Goal: Task Accomplishment & Management: Use online tool/utility

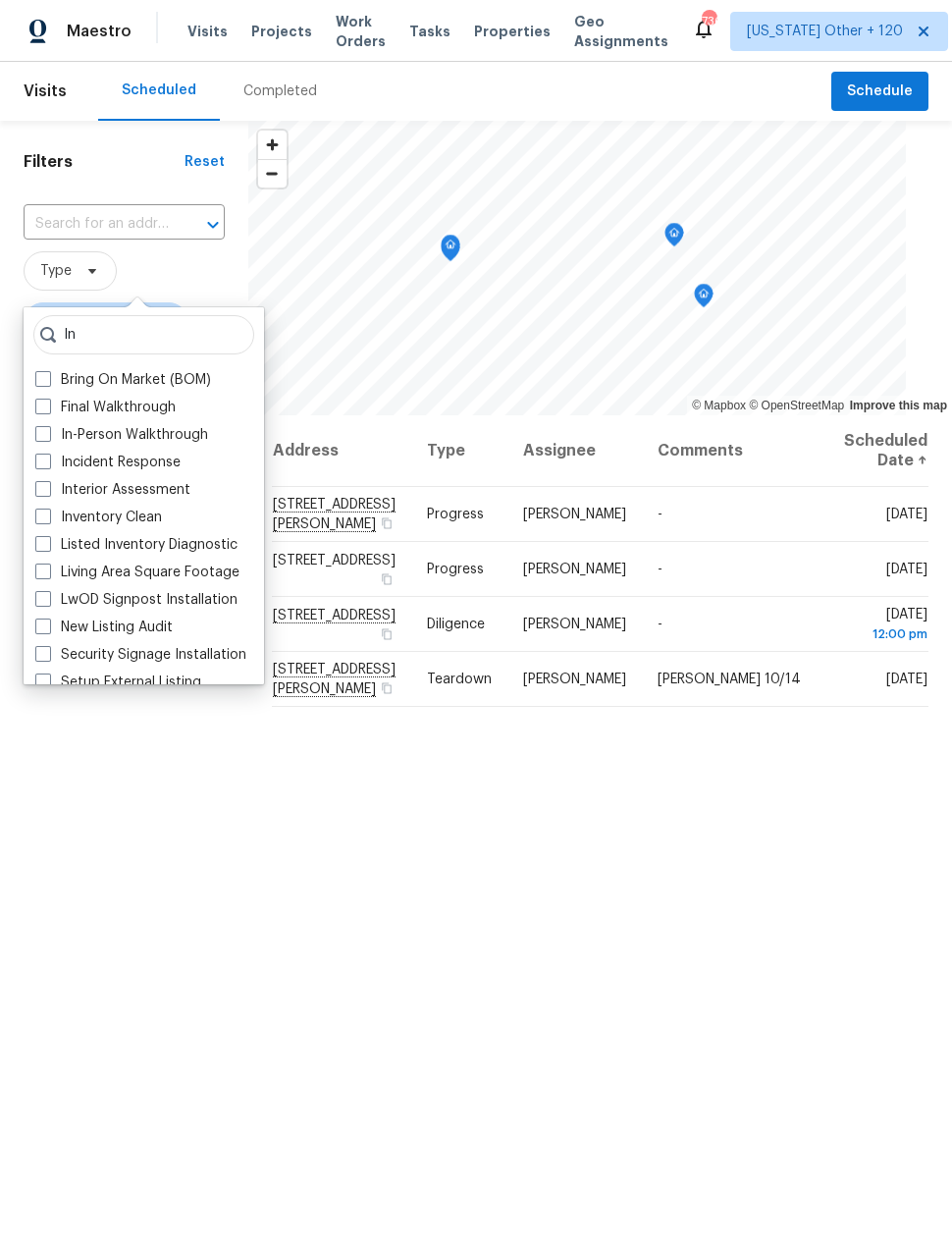
type input "In"
click at [49, 441] on span at bounding box center [43, 434] width 16 height 16
click at [48, 438] on input "In-Person Walkthrough" at bounding box center [41, 431] width 13 height 13
checkbox input "true"
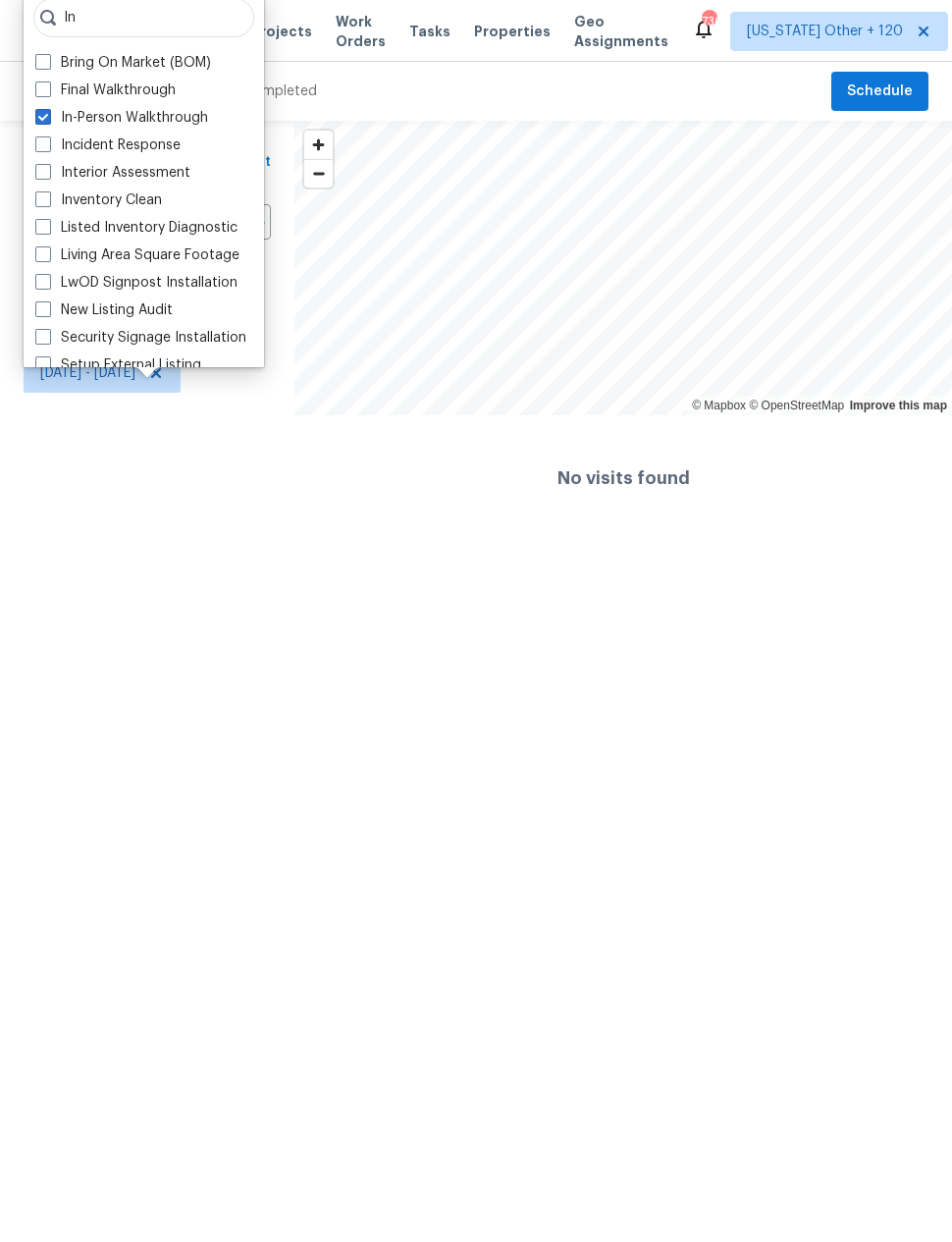
click at [124, 535] on div "Filters Reset ​ In-Person Walkthrough Nick Pulliam Sun, Oct 05 - Mon, Oct 13" at bounding box center [148, 330] width 295 height 420
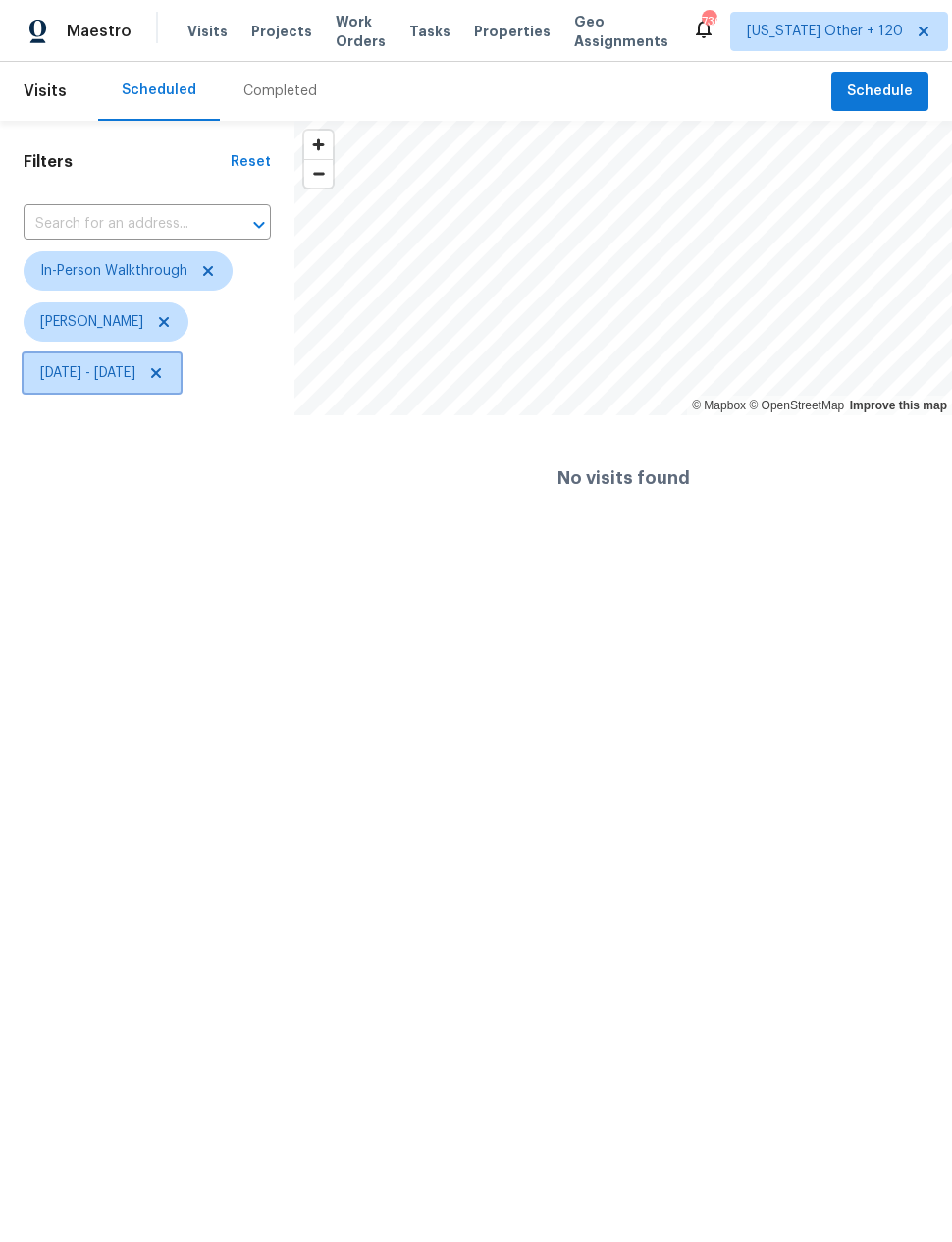
click at [164, 370] on icon at bounding box center [156, 373] width 16 height 16
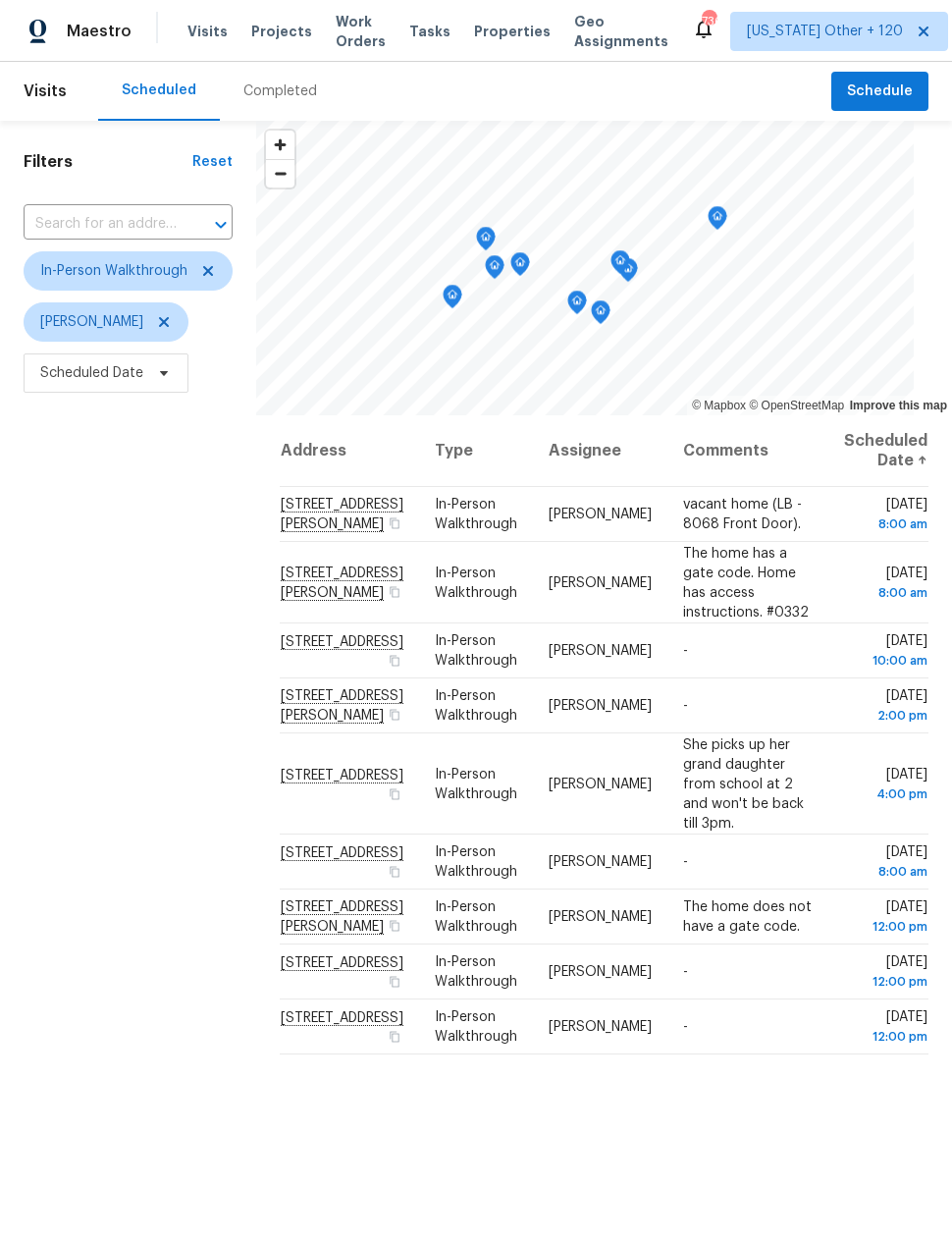
click at [940, 511] on div "Address Type Assignee Comments Scheduled Date ↑ 5423 W Bowker St, Laveen, AZ 85…" at bounding box center [605, 912] width 696 height 993
click at [92, 270] on span "In-Person Walkthrough" at bounding box center [114, 271] width 148 height 20
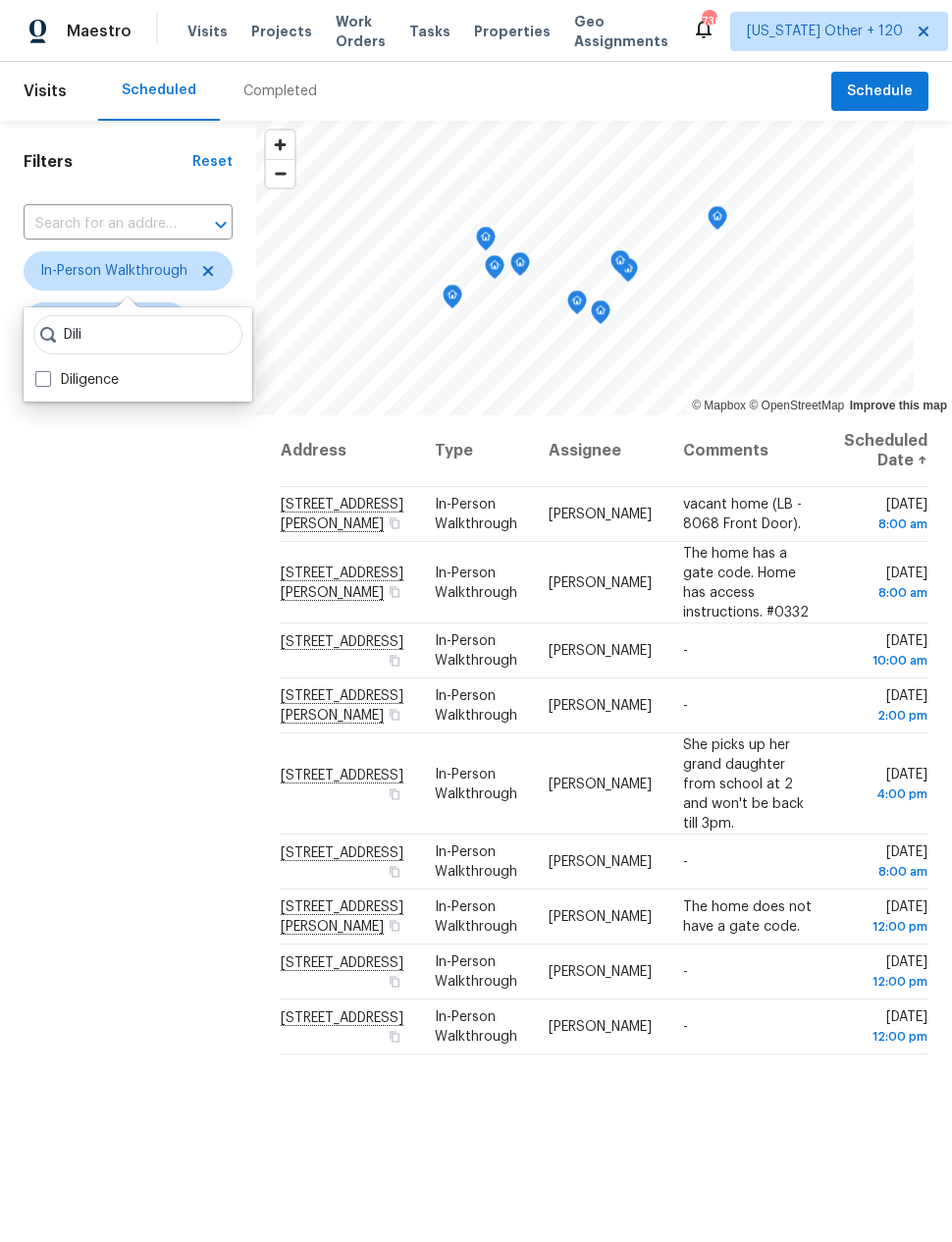
type input "Dili"
click at [42, 384] on span at bounding box center [43, 379] width 16 height 16
click at [42, 383] on input "Diligence" at bounding box center [41, 376] width 13 height 13
checkbox input "true"
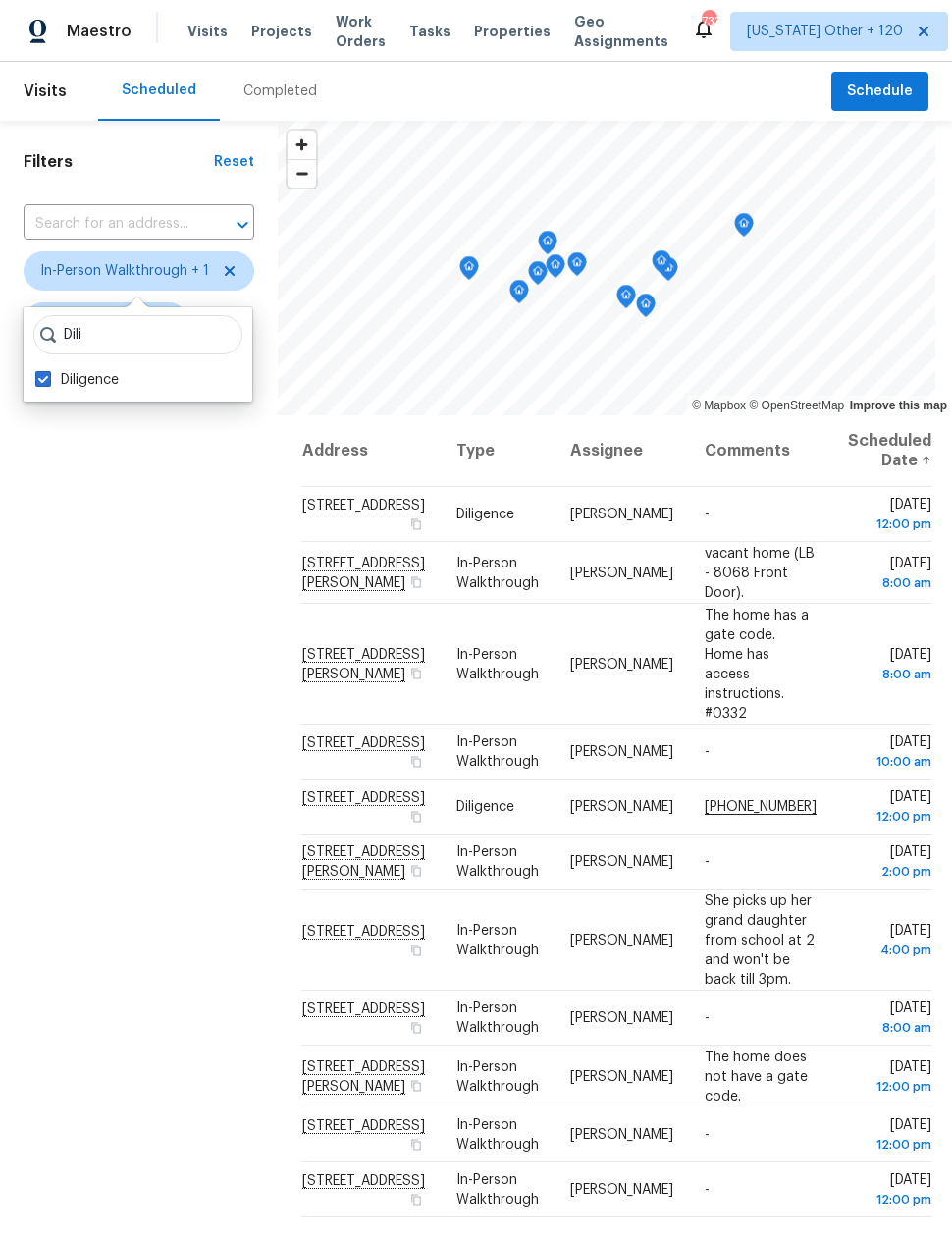
click at [80, 484] on div "Filters Reset ​ In-Person Walkthrough + 1 Nick Pulliam Scheduled Date" at bounding box center [139, 765] width 278 height 1288
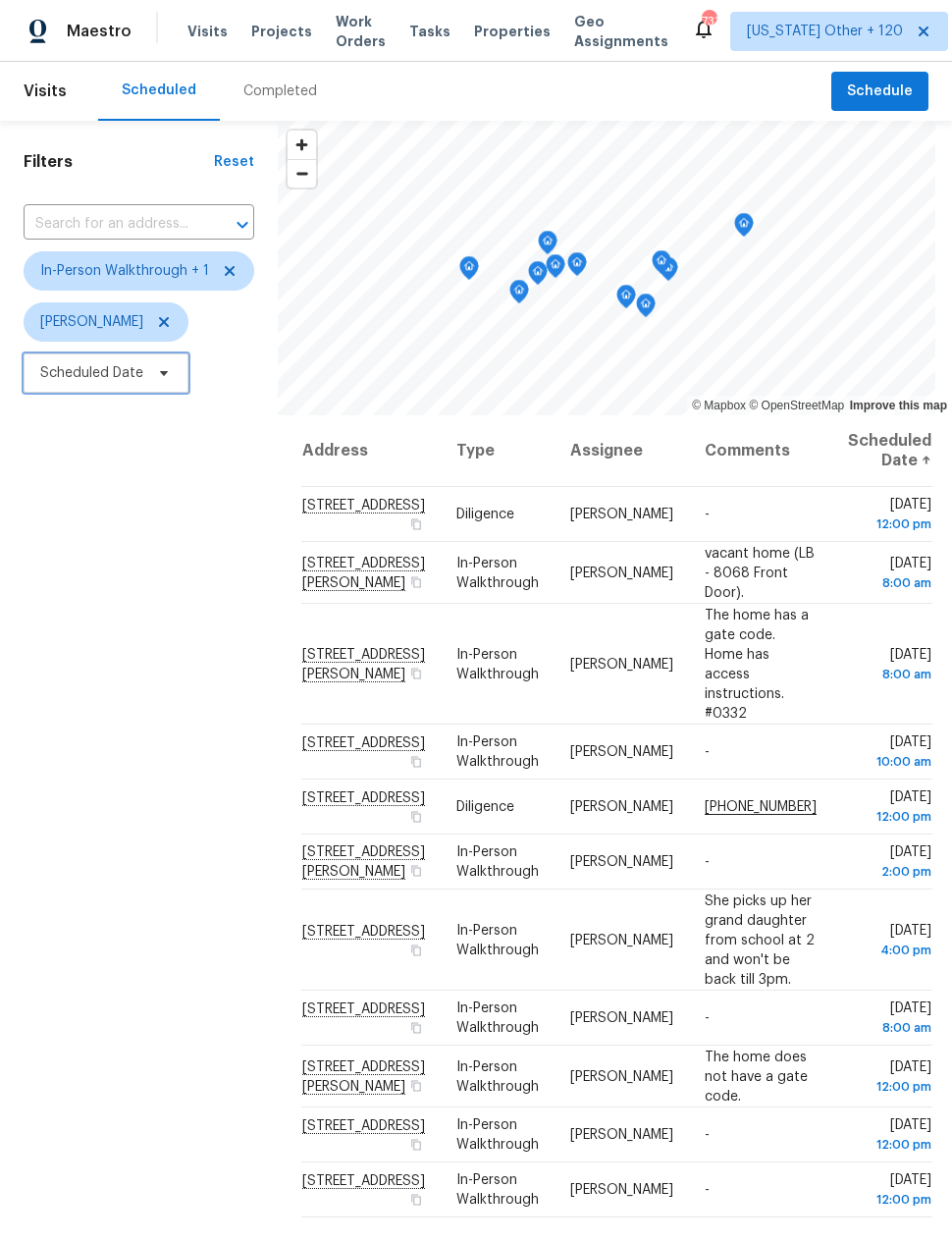
click at [81, 373] on span "Scheduled Date" at bounding box center [91, 373] width 103 height 20
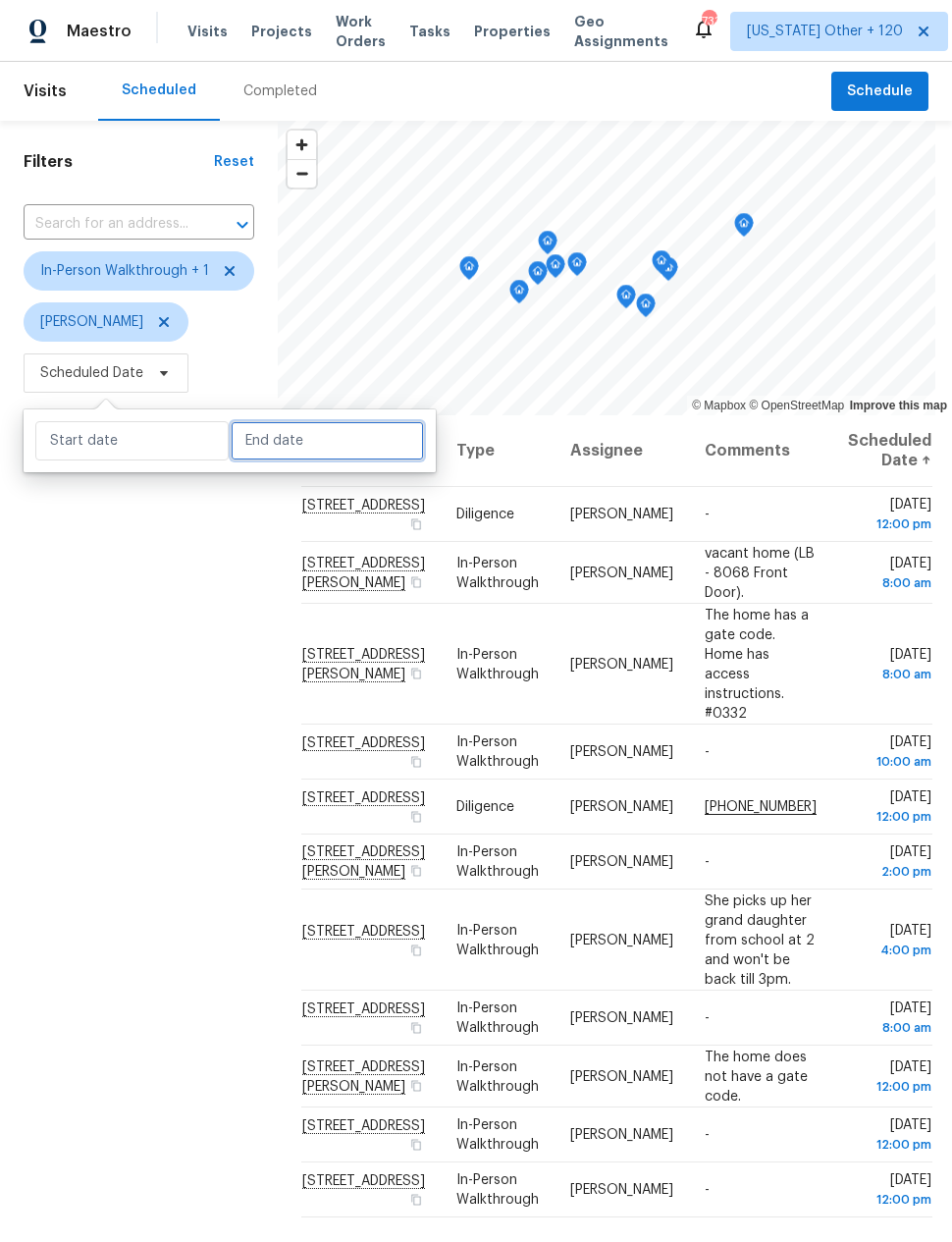
click at [275, 439] on input "text" at bounding box center [327, 441] width 194 height 39
select select "9"
select select "2025"
select select "10"
select select "2025"
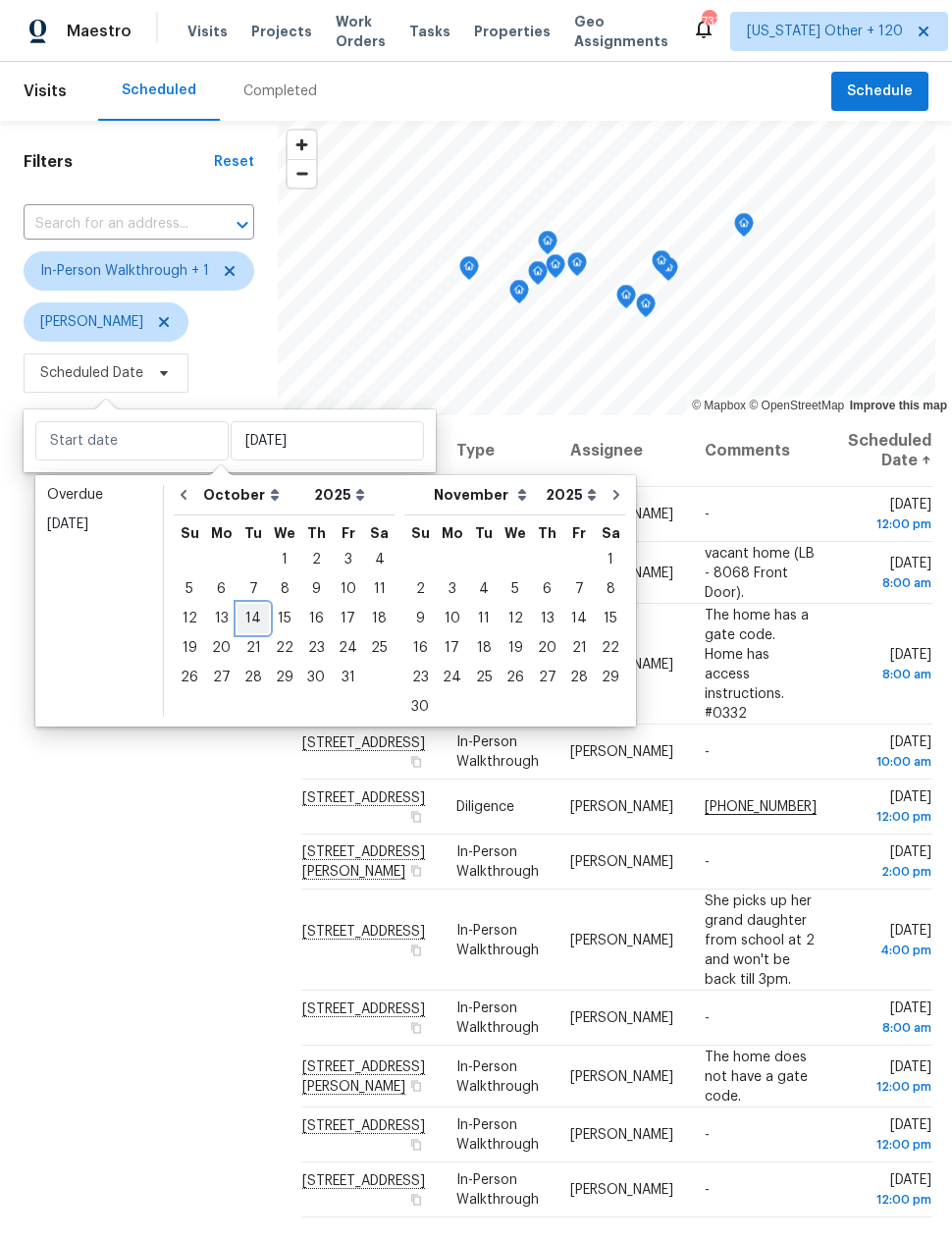
click at [246, 625] on div "14" at bounding box center [254, 619] width 31 height 28
type input "[DATE]"
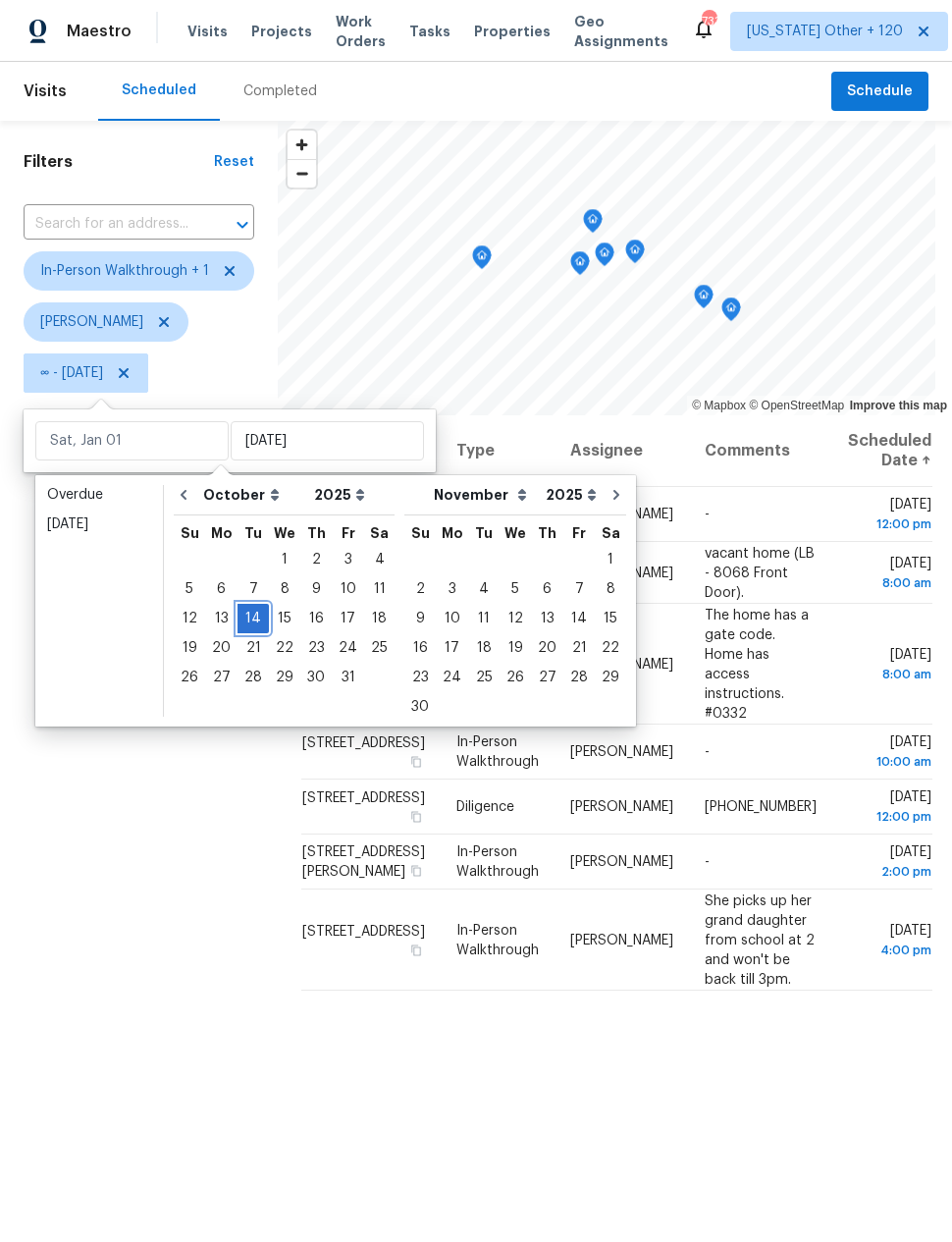
click at [248, 621] on div "14" at bounding box center [254, 619] width 31 height 28
type input "[DATE]"
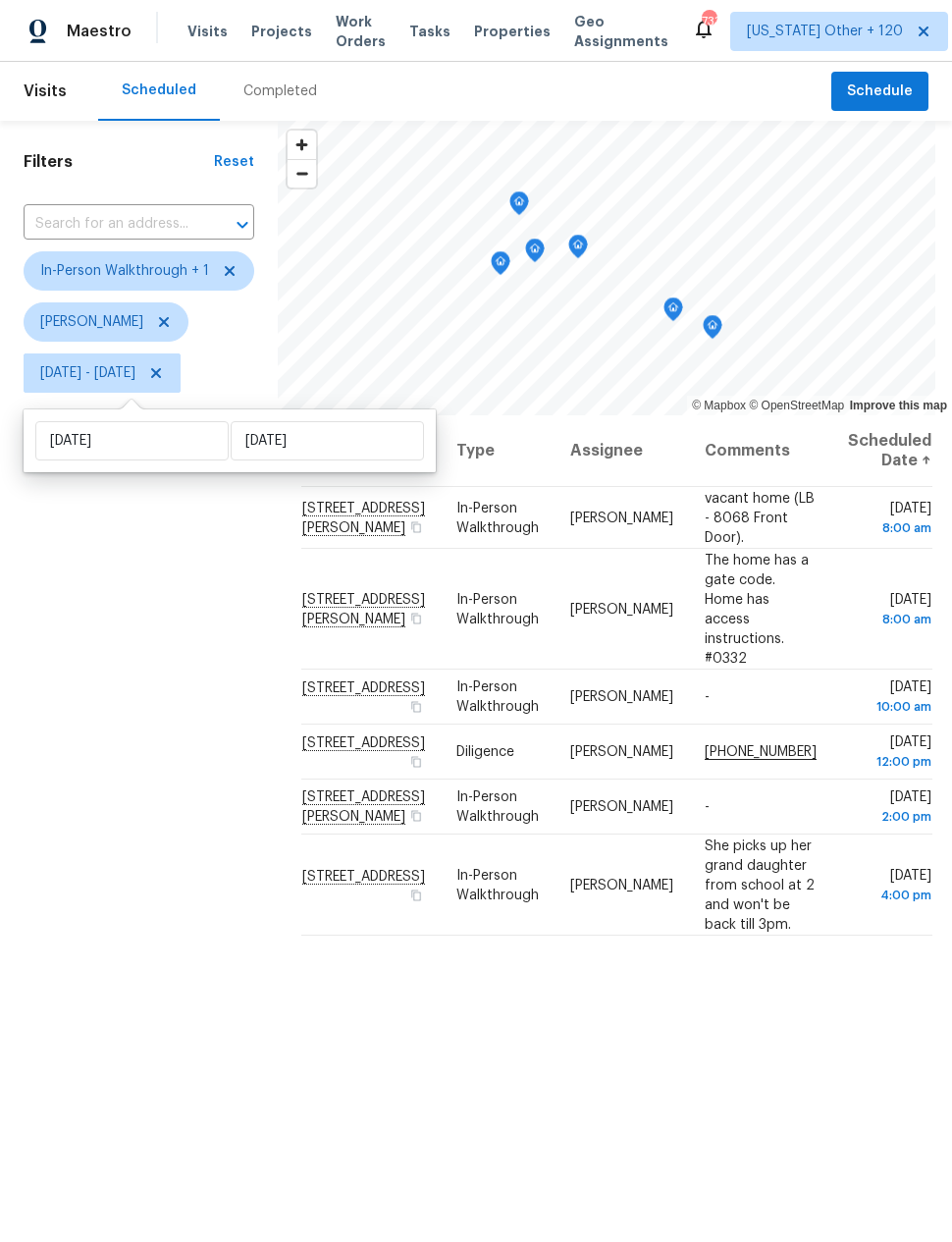
click at [203, 684] on div "Filters Reset ​ In-Person Walkthrough + 1 Nick Pulliam Tue, Oct 14 - Tue, Oct 14" at bounding box center [139, 765] width 278 height 1288
click at [670, 303] on icon "Map marker" at bounding box center [674, 305] width 10 height 5
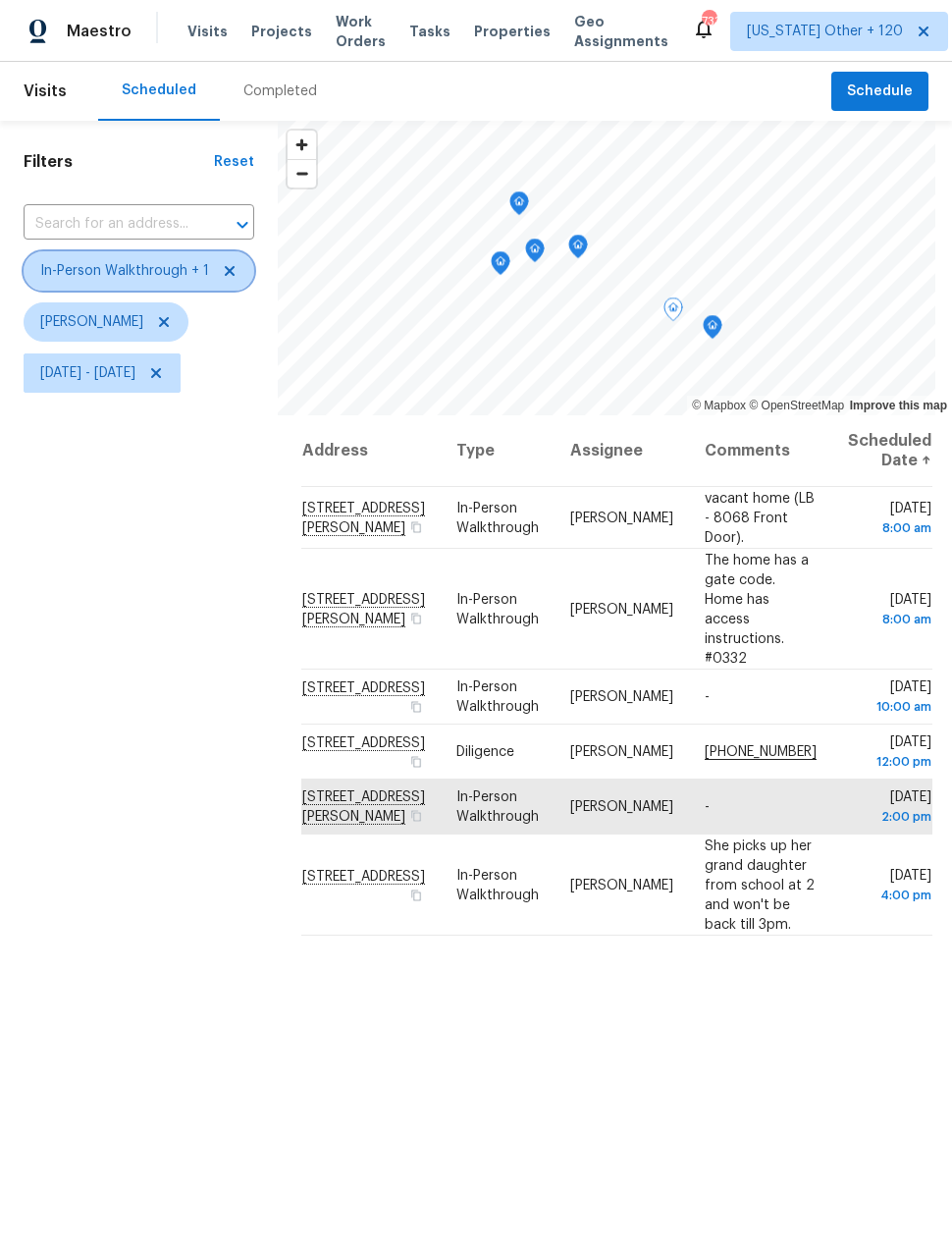
click at [232, 270] on icon at bounding box center [230, 271] width 16 height 16
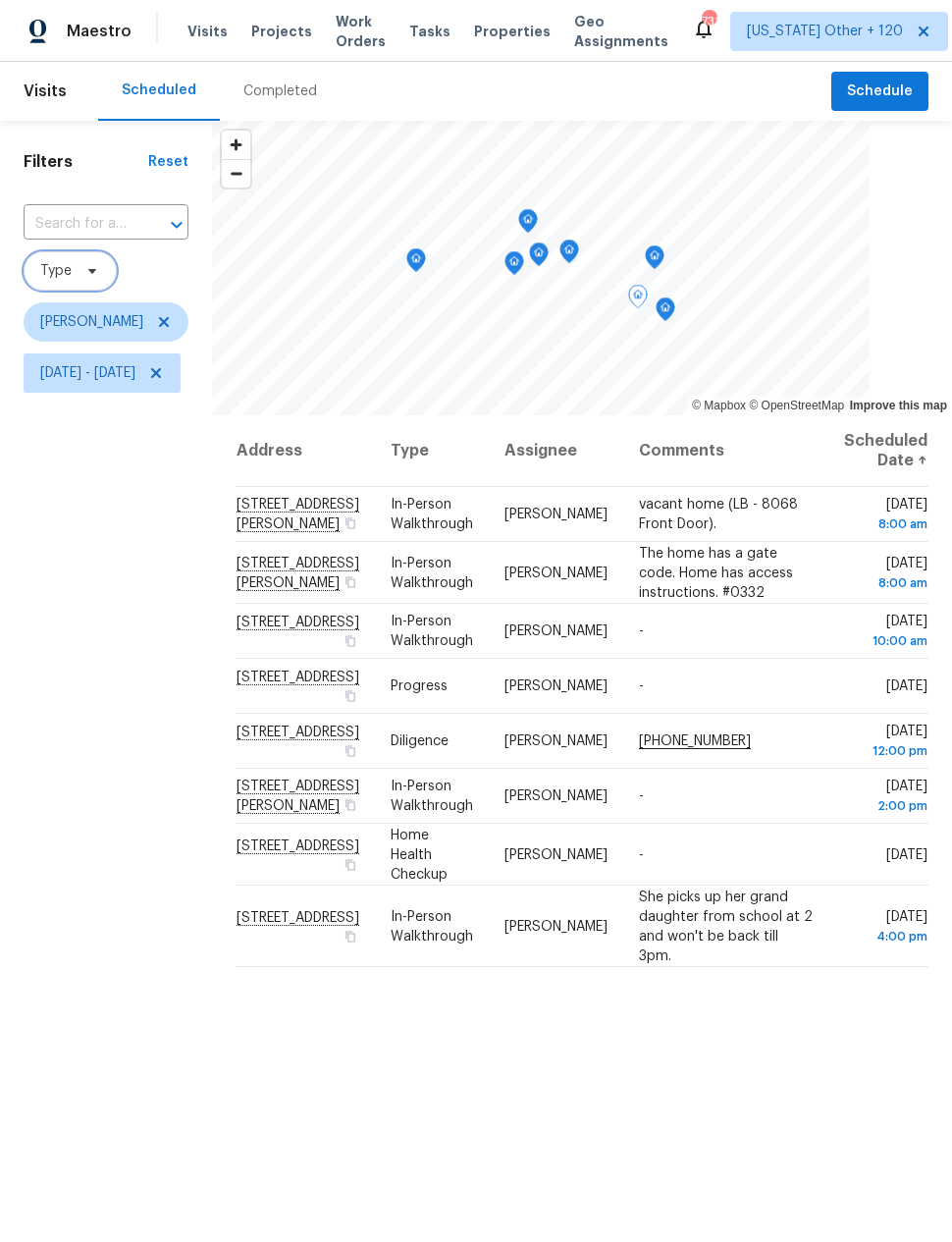
click at [531, 223] on icon "Map marker" at bounding box center [528, 220] width 6 height 5
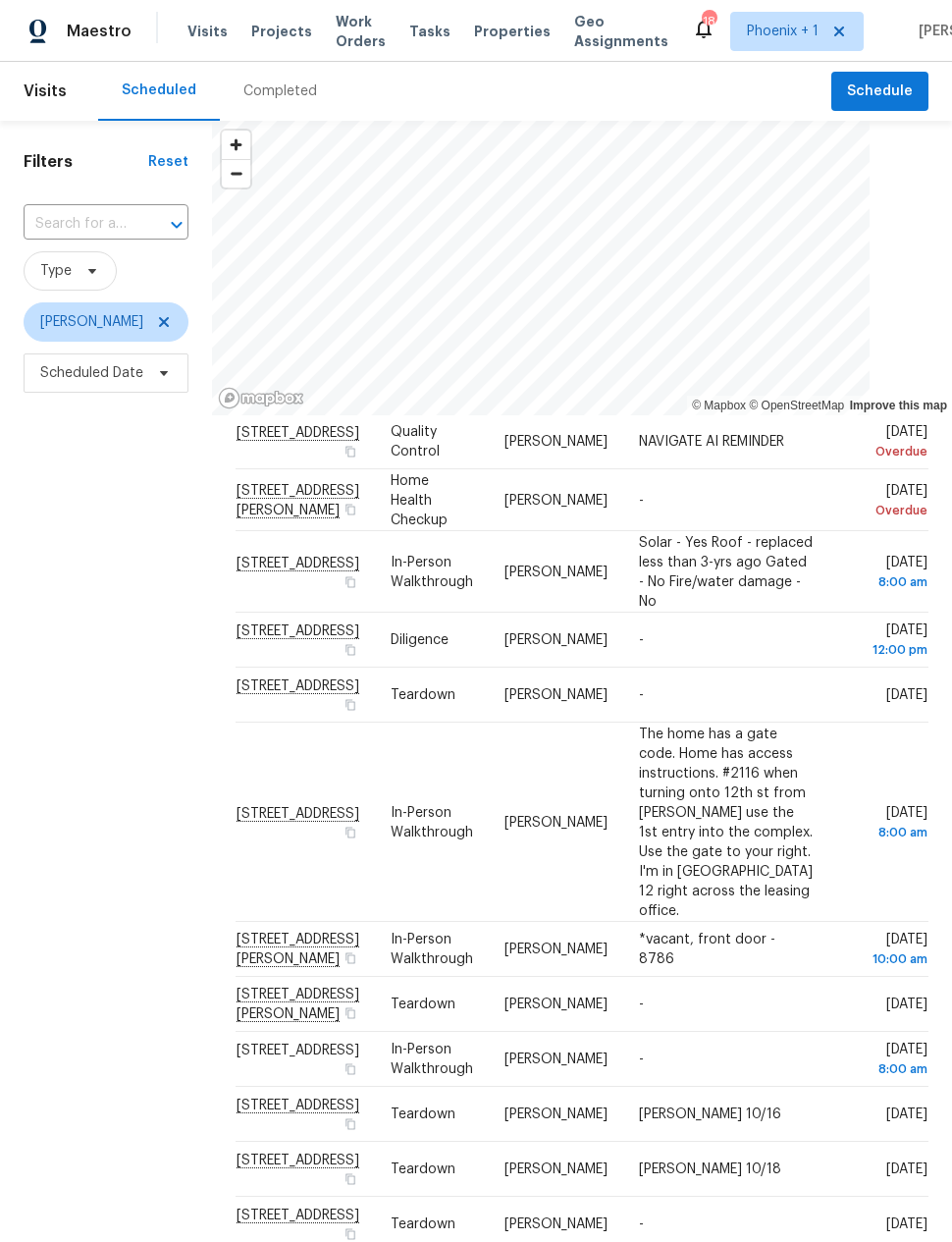
scroll to position [160, 0]
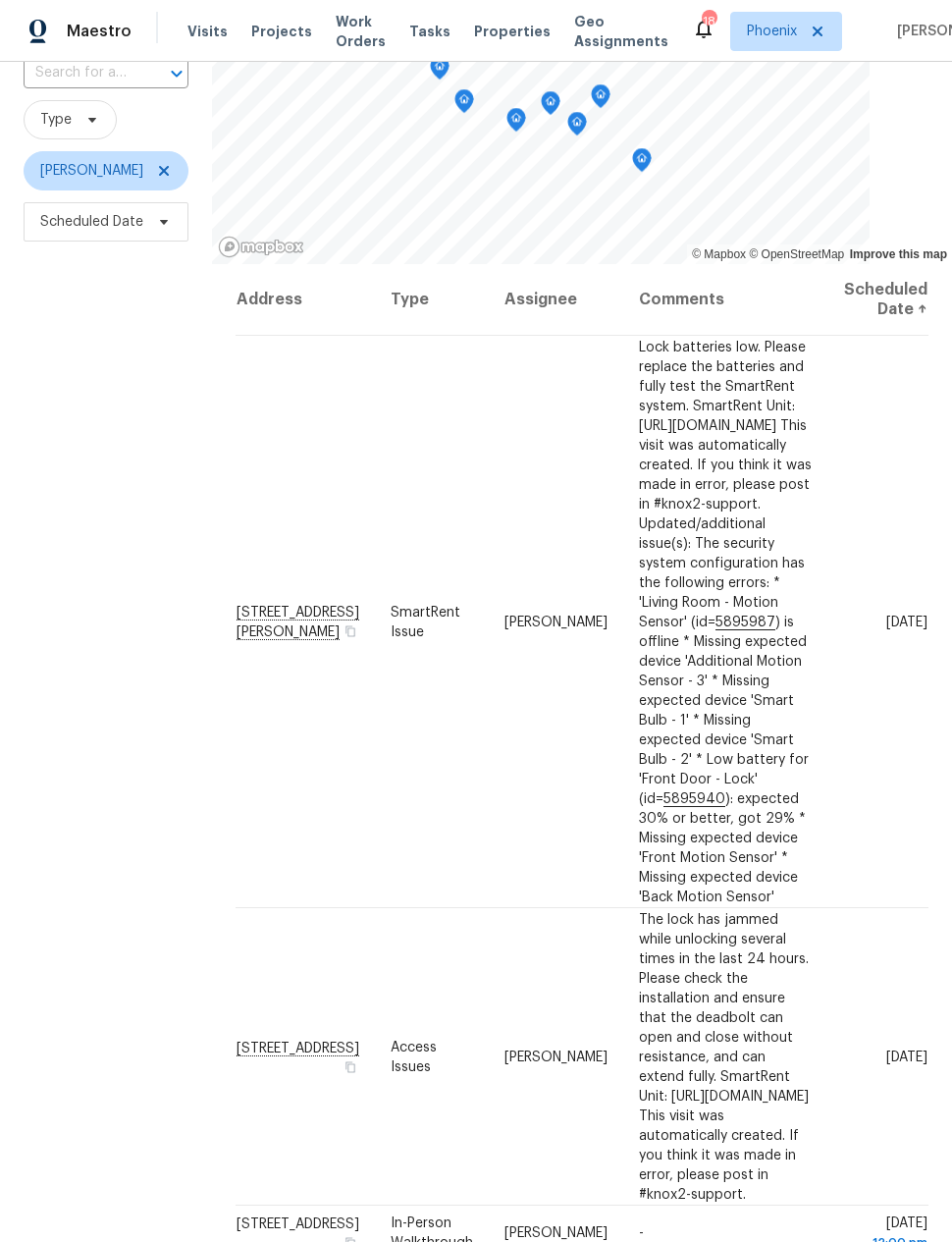
scroll to position [0, 21]
click at [91, 819] on div "Filters Reset ​ Type Austin Hatch Scheduled Date" at bounding box center [106, 614] width 212 height 1288
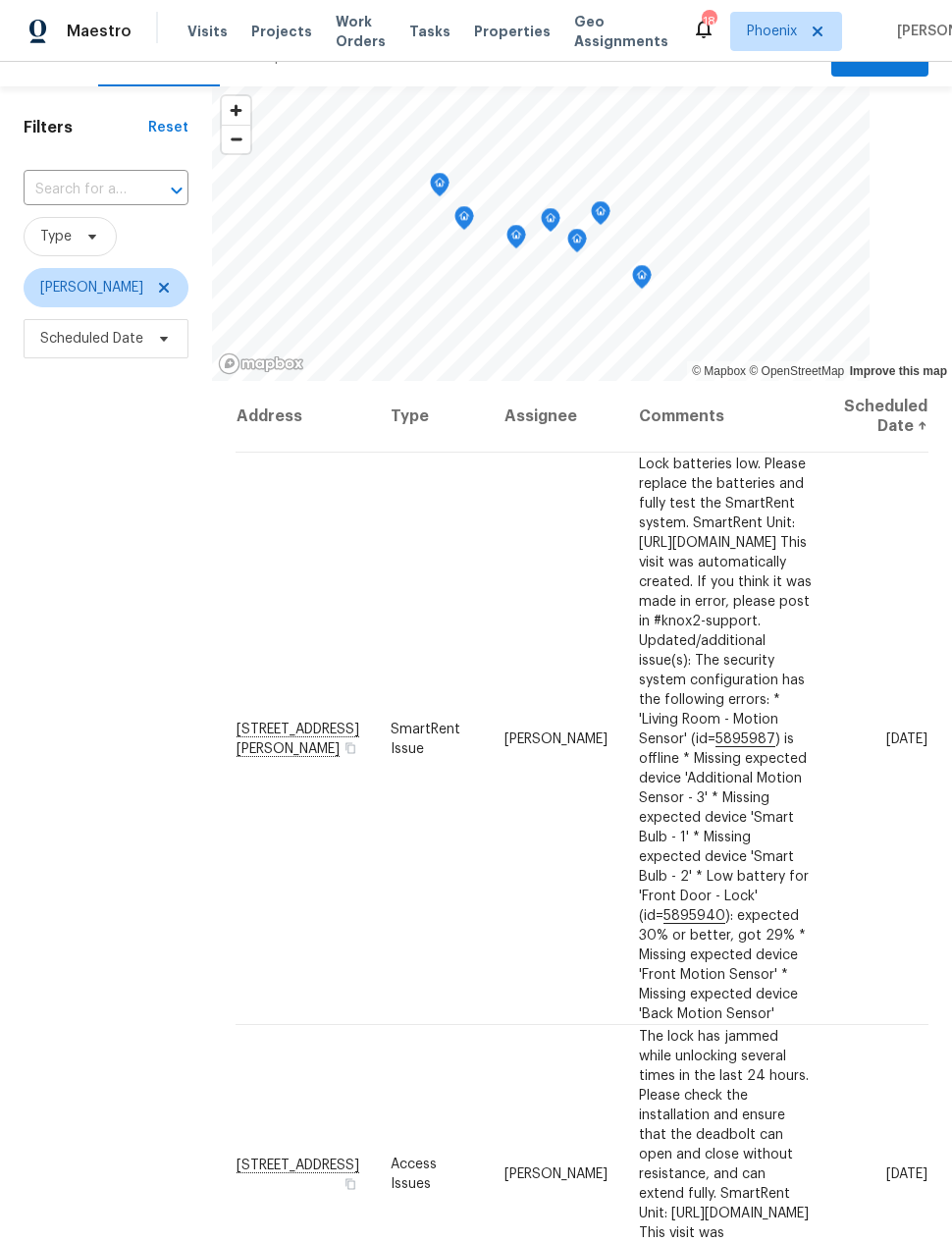
scroll to position [31, 0]
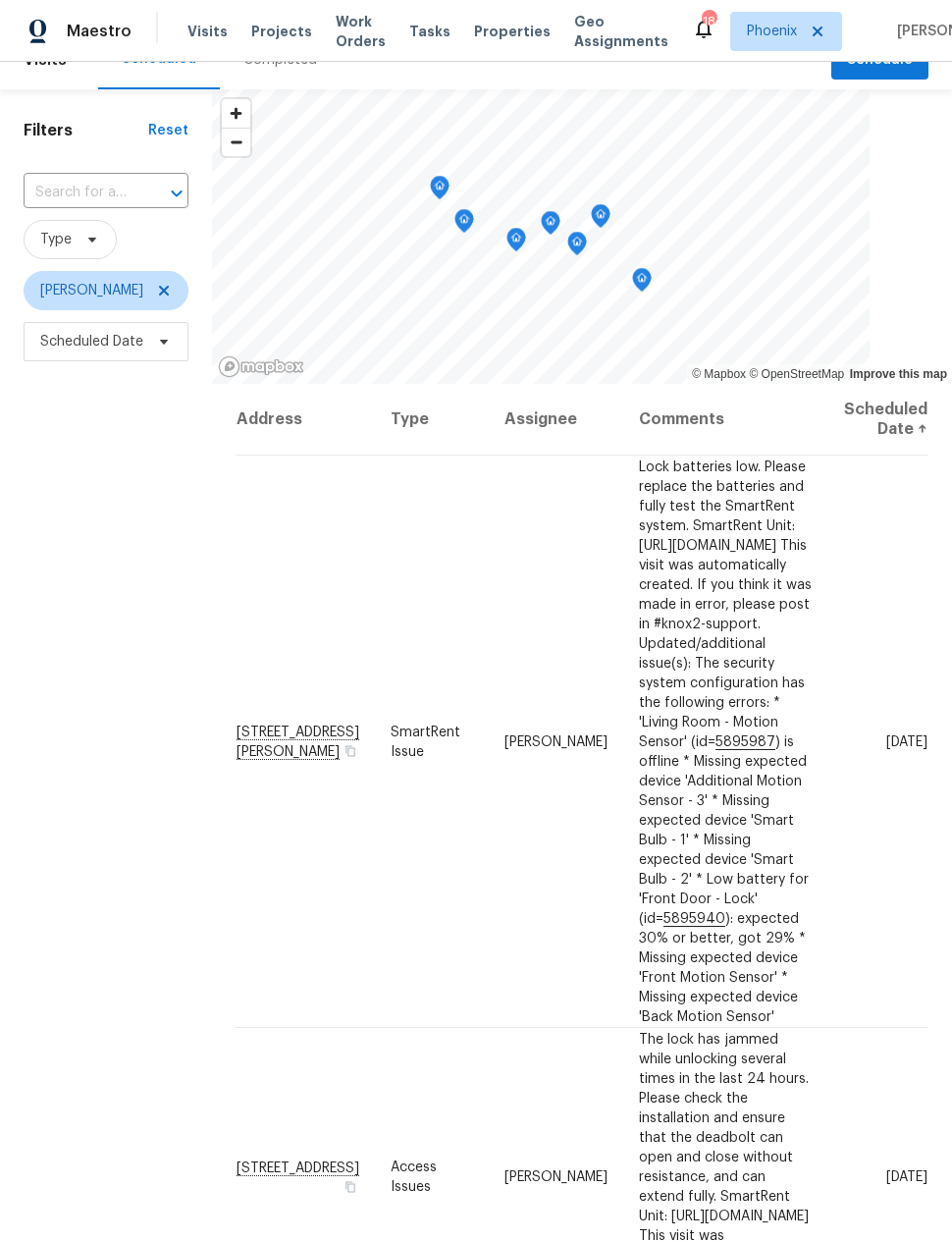
click at [97, 815] on div "Filters Reset ​ Type Austin Hatch Scheduled Date" at bounding box center [106, 734] width 212 height 1288
click at [92, 804] on div "Filters Reset ​ Type Austin Hatch Scheduled Date" at bounding box center [106, 734] width 212 height 1288
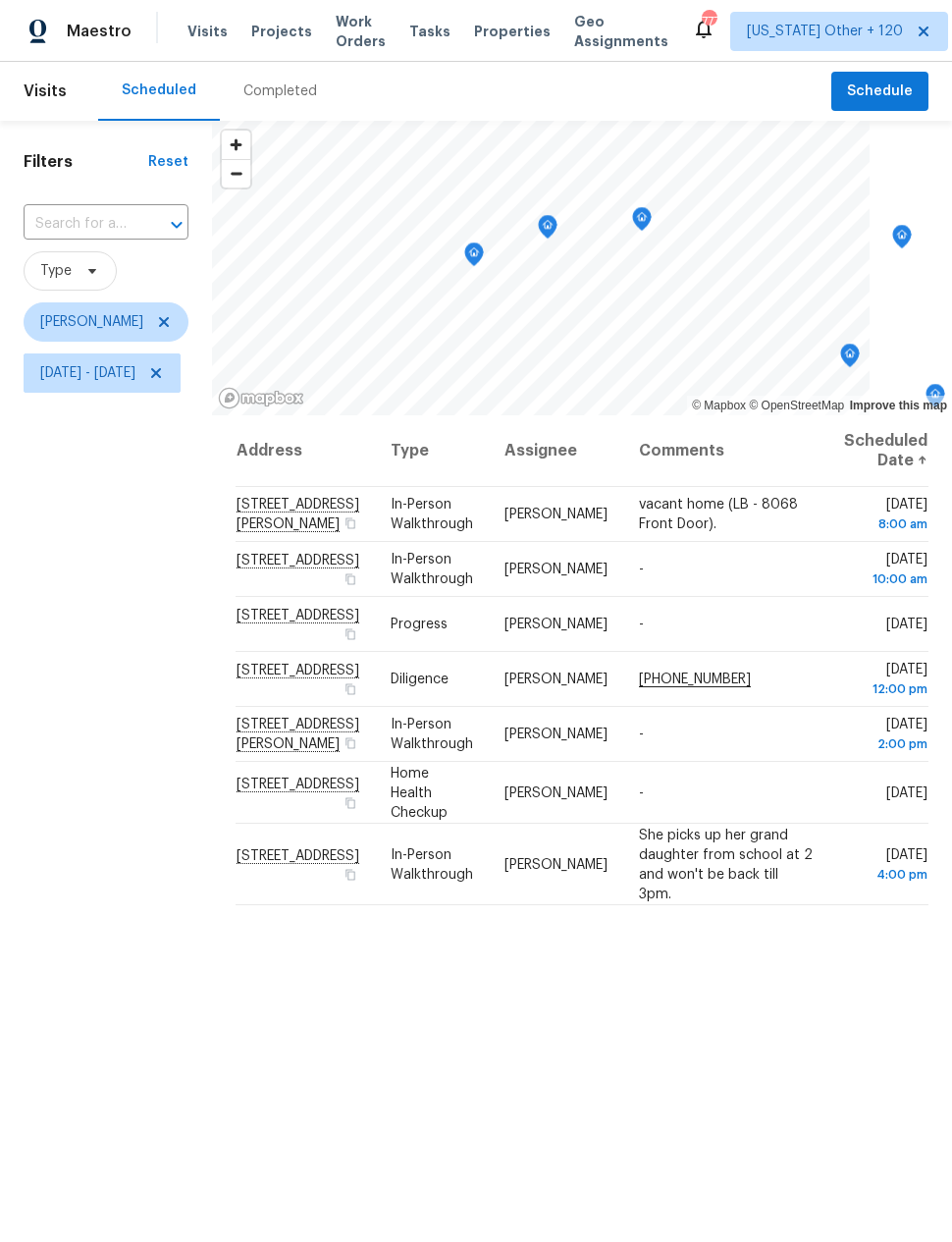
click at [557, 227] on icon "Map marker" at bounding box center [548, 227] width 18 height 23
